Goal: Communication & Community: Answer question/provide support

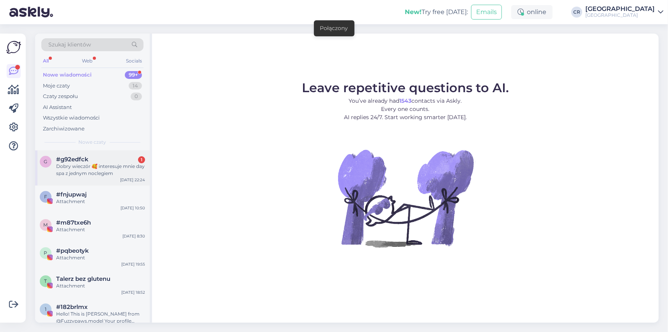
click at [85, 172] on div "Dobry wieczór 🥰 interesuje mnie day spa z jednym noclegiem" at bounding box center [100, 170] width 89 height 14
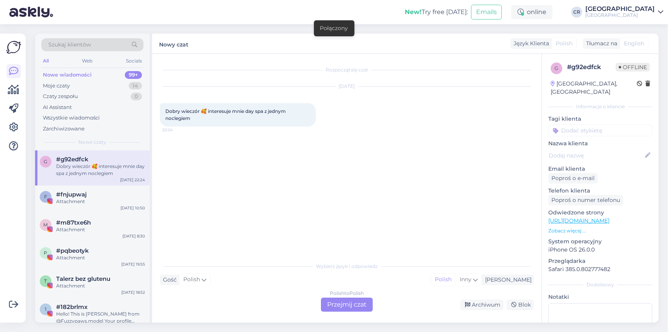
click at [333, 301] on div "Polish to Polish Przejmij czat" at bounding box center [347, 304] width 52 height 14
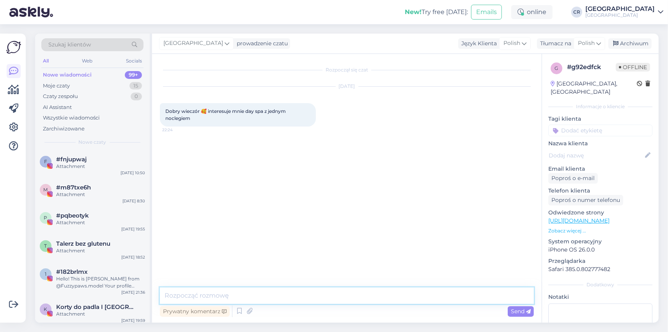
click at [215, 293] on textarea at bounding box center [347, 295] width 374 height 16
type textarea "Dobry wieczór, w jakim terminie?"
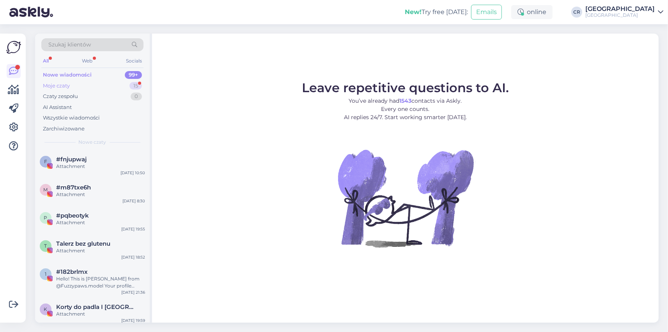
click at [78, 84] on div "Moje czaty 15" at bounding box center [92, 85] width 102 height 11
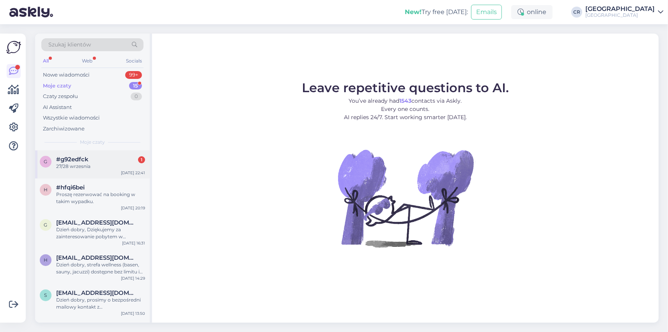
click at [80, 158] on span "#g92edfck" at bounding box center [72, 159] width 32 height 7
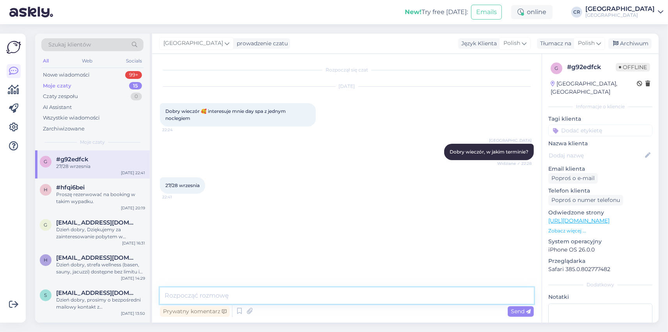
click at [202, 300] on textarea at bounding box center [347, 295] width 374 height 16
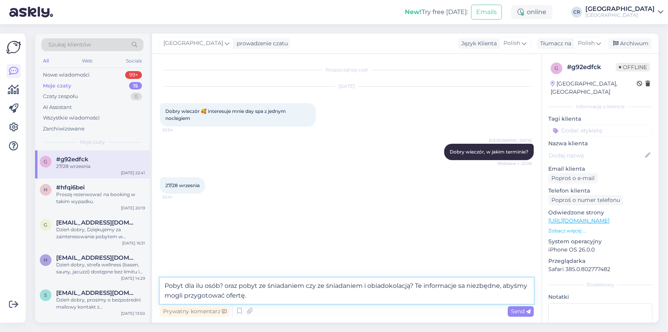
click at [466, 286] on textarea "Pobyt dla ilu osób? oraz pobyt ze śniadaniem czy ze śniadaniem i obiadokolacją?…" at bounding box center [347, 290] width 374 height 26
drag, startPoint x: 321, startPoint y: 300, endPoint x: 151, endPoint y: 284, distance: 171.6
click at [160, 284] on textarea "Pobyt dla ilu osób? oraz pobyt ze śniadaniem czy ze śniadaniem i obiadokolacją?…" at bounding box center [347, 290] width 374 height 26
click at [230, 287] on textarea "Pobyt dla ilu osób? oraz pobyt ze śniadaniem czy ze śniadaniem i obiadokolacją?…" at bounding box center [347, 290] width 374 height 26
type textarea "Pobyt dla ilu osób? Oraz pobyt ze śniadaniem czy ze śniadaniem i obiadokolacją?…"
